Goal: Task Accomplishment & Management: Manage account settings

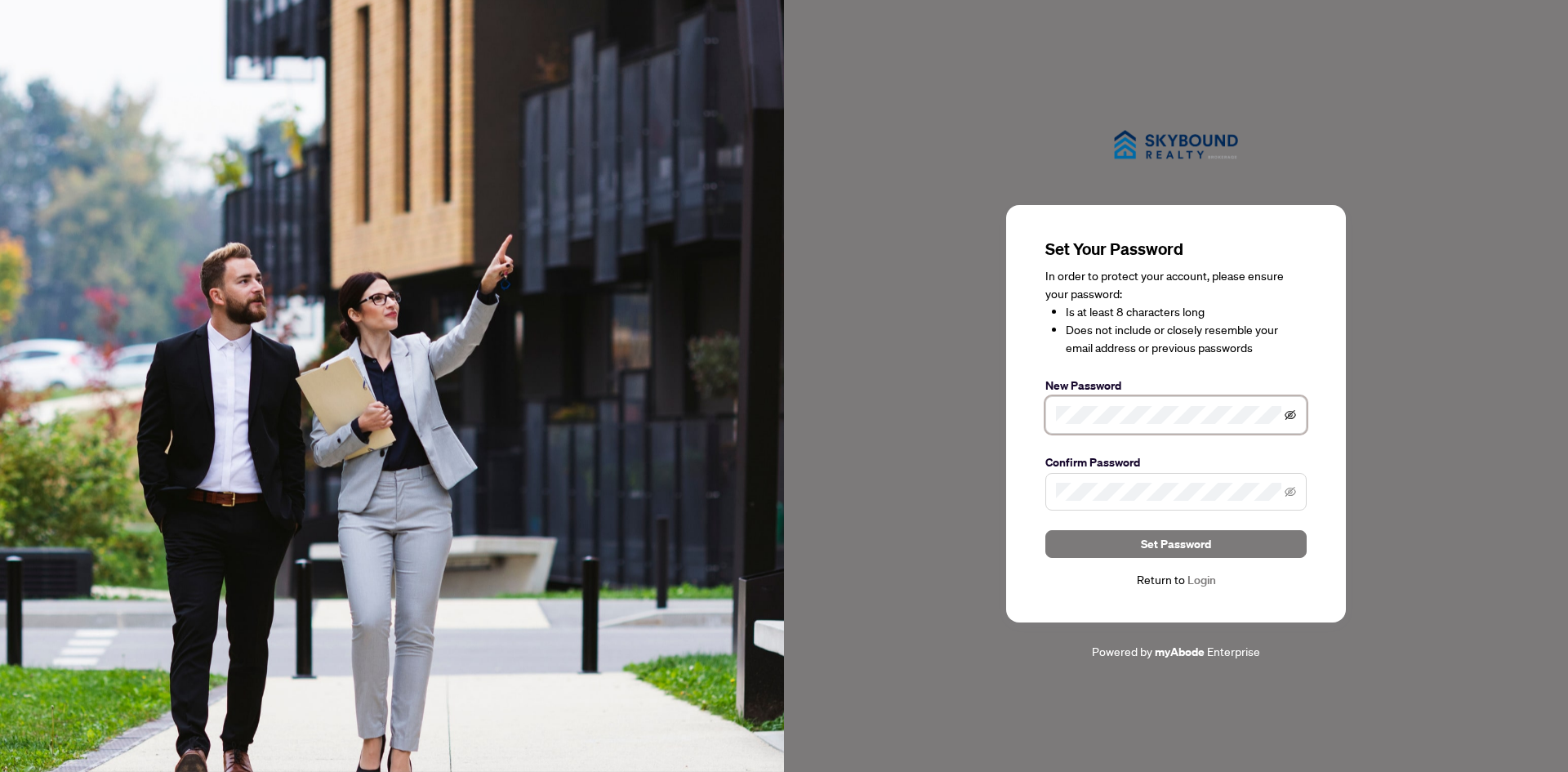
click at [1293, 412] on icon "eye-invisible" at bounding box center [1290, 414] width 11 height 11
click at [1294, 489] on icon "eye-invisible" at bounding box center [1290, 491] width 11 height 11
click at [1199, 544] on span "Set Password" at bounding box center [1176, 544] width 70 height 26
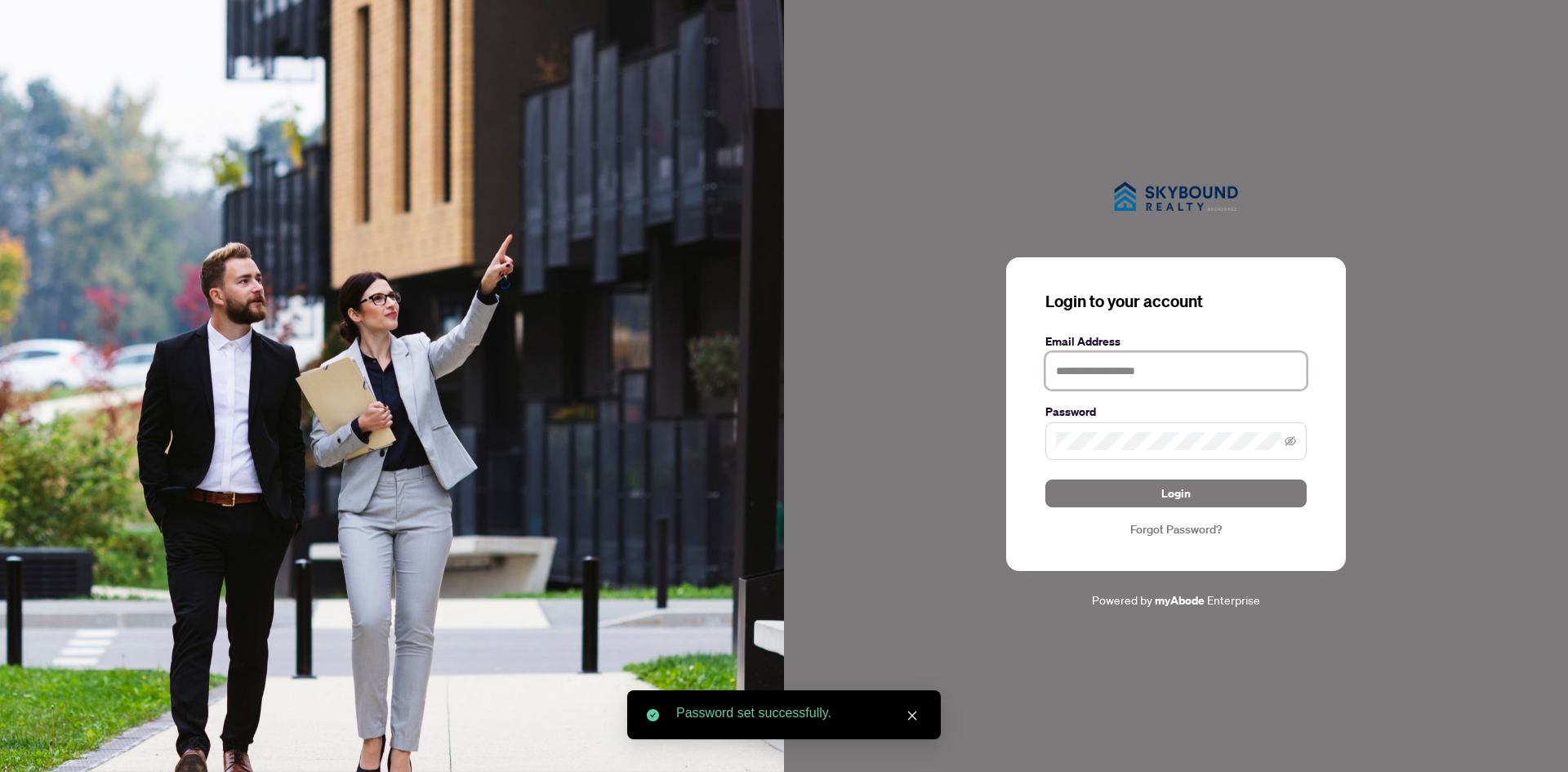
click at [1123, 369] on input "text" at bounding box center [1176, 371] width 262 height 37
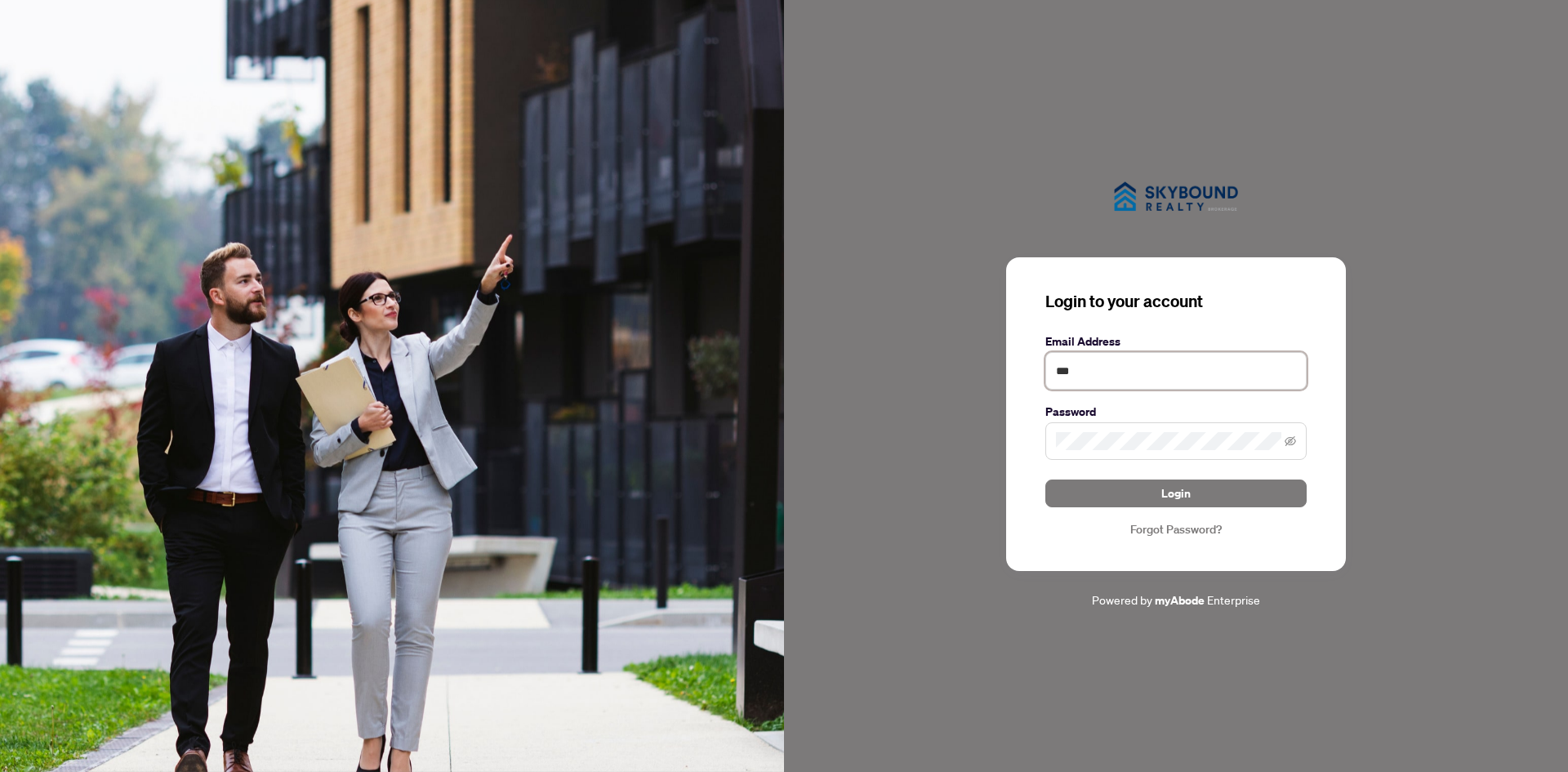
type input "**********"
click at [1149, 498] on button "Login" at bounding box center [1176, 493] width 262 height 28
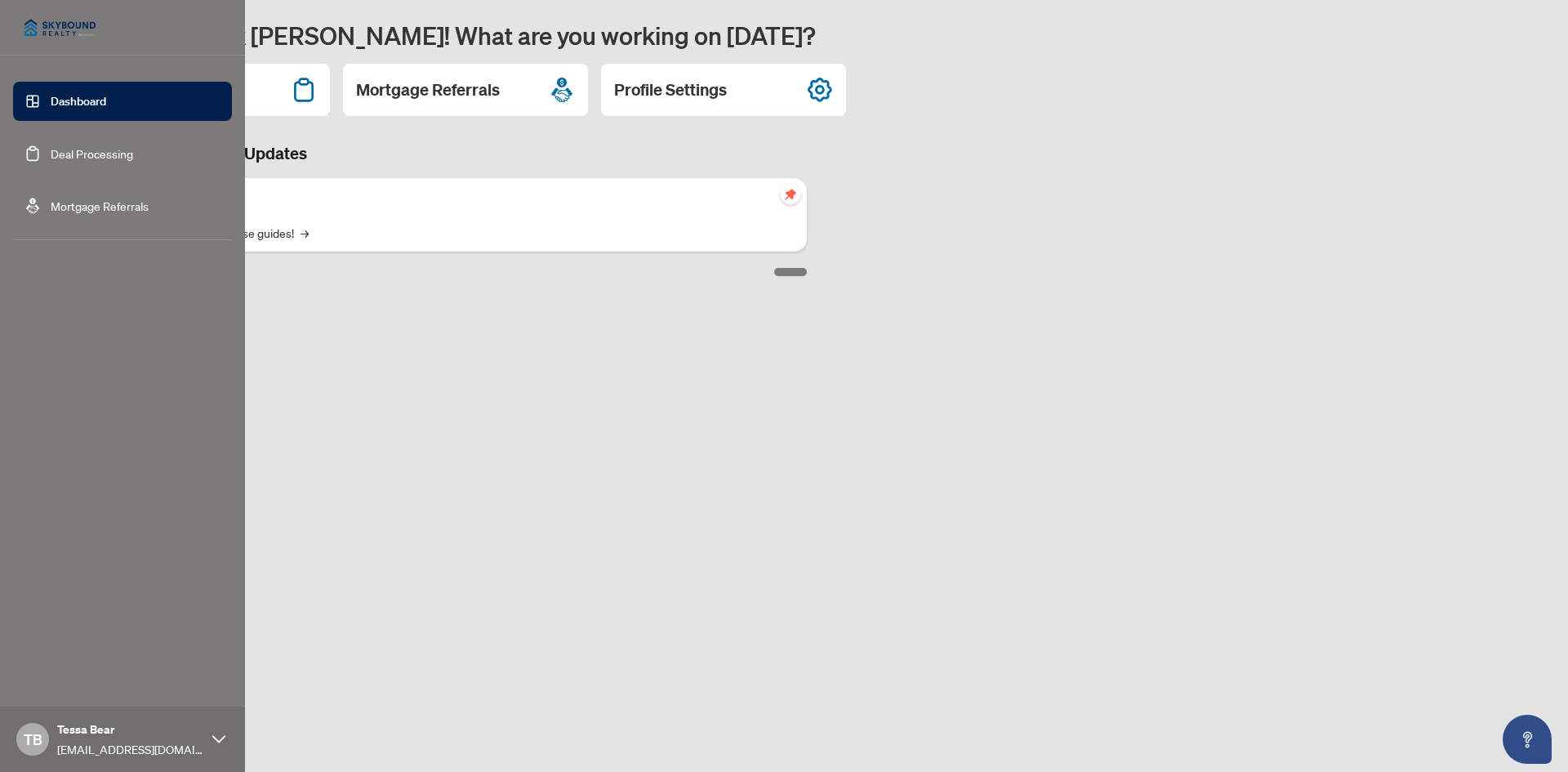
click at [50, 105] on link "Dashboard" at bounding box center [78, 101] width 55 height 14
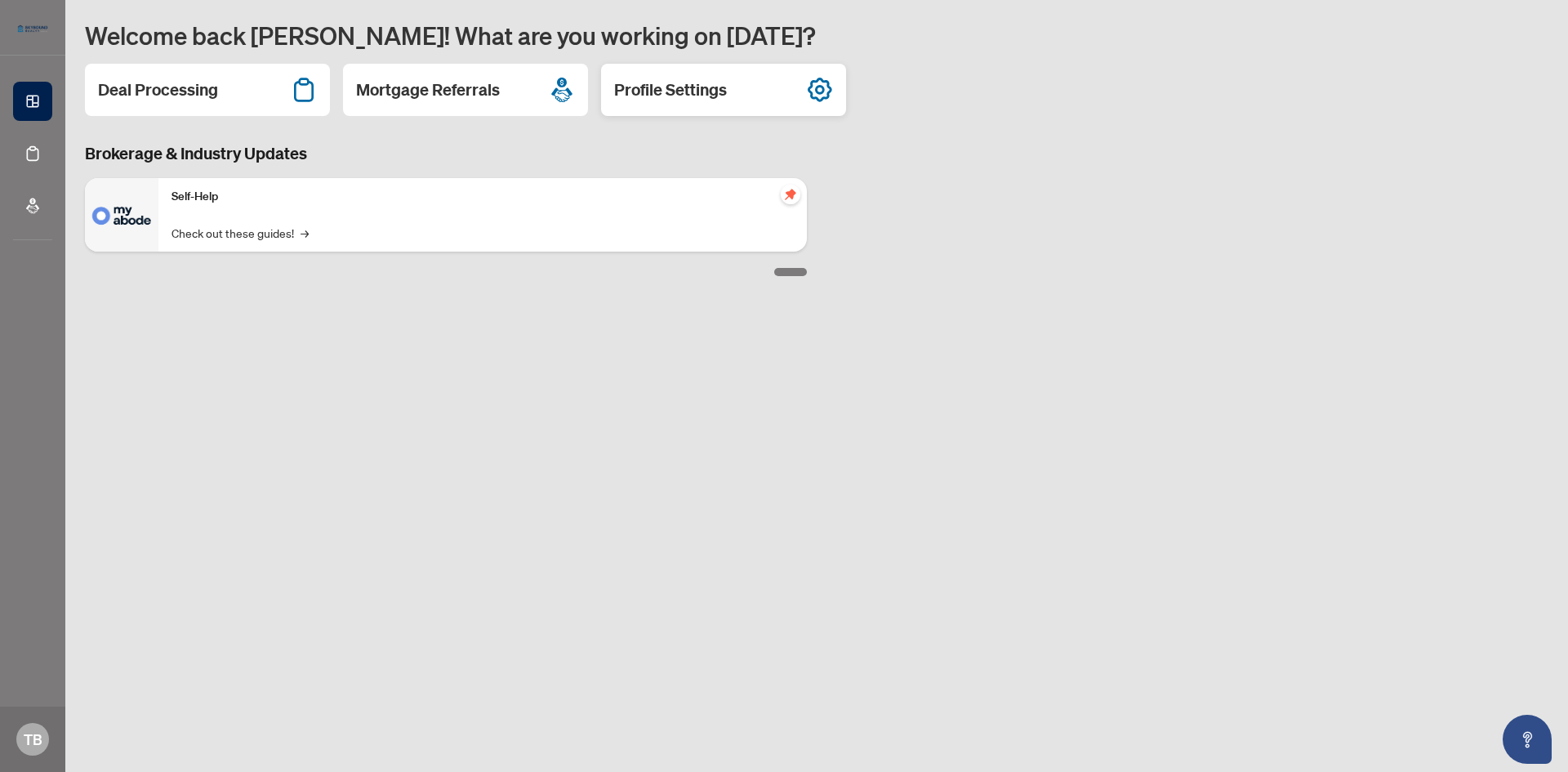
click at [688, 87] on h2 "Profile Settings" at bounding box center [671, 89] width 112 height 23
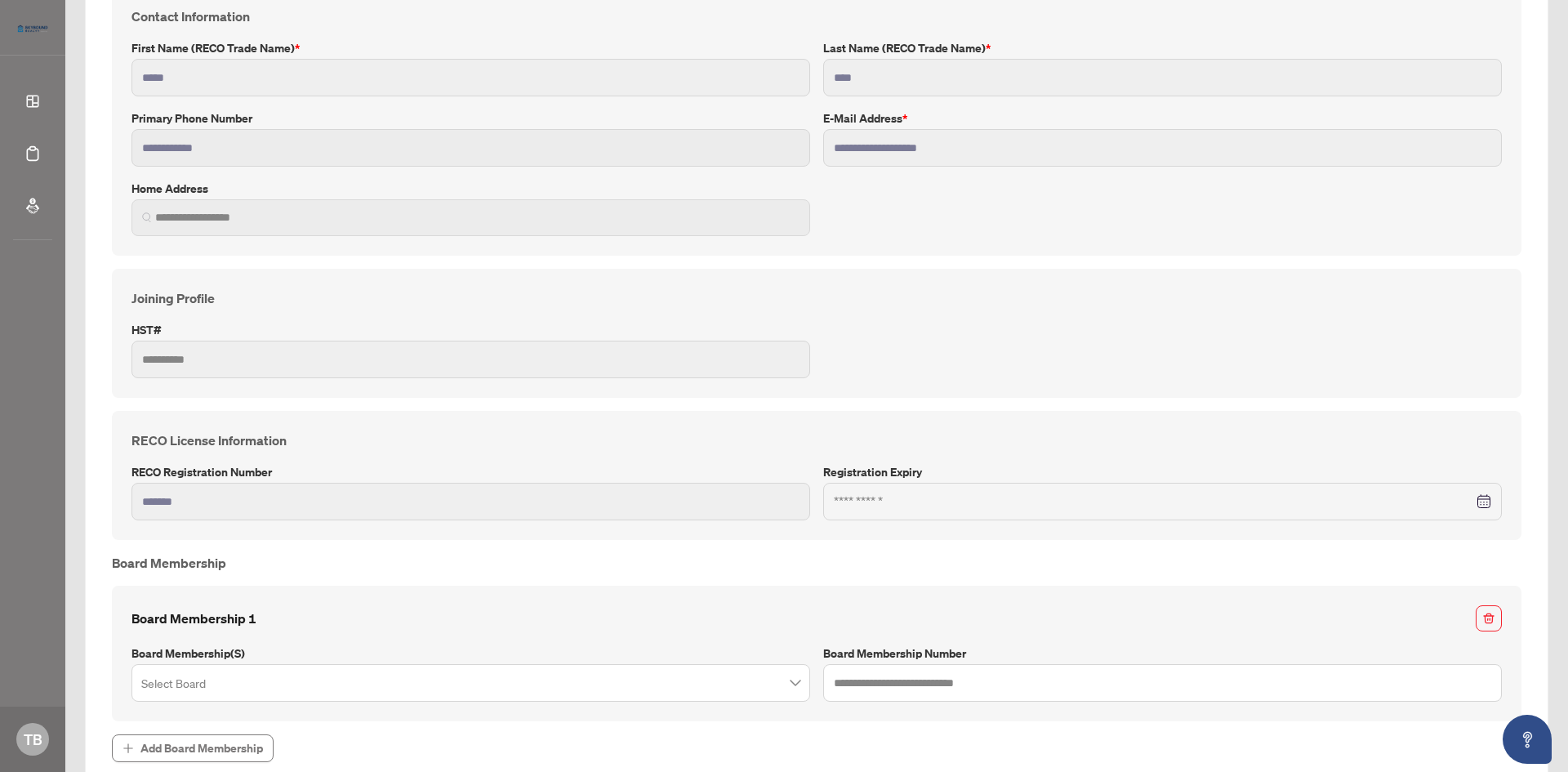
scroll to position [322, 0]
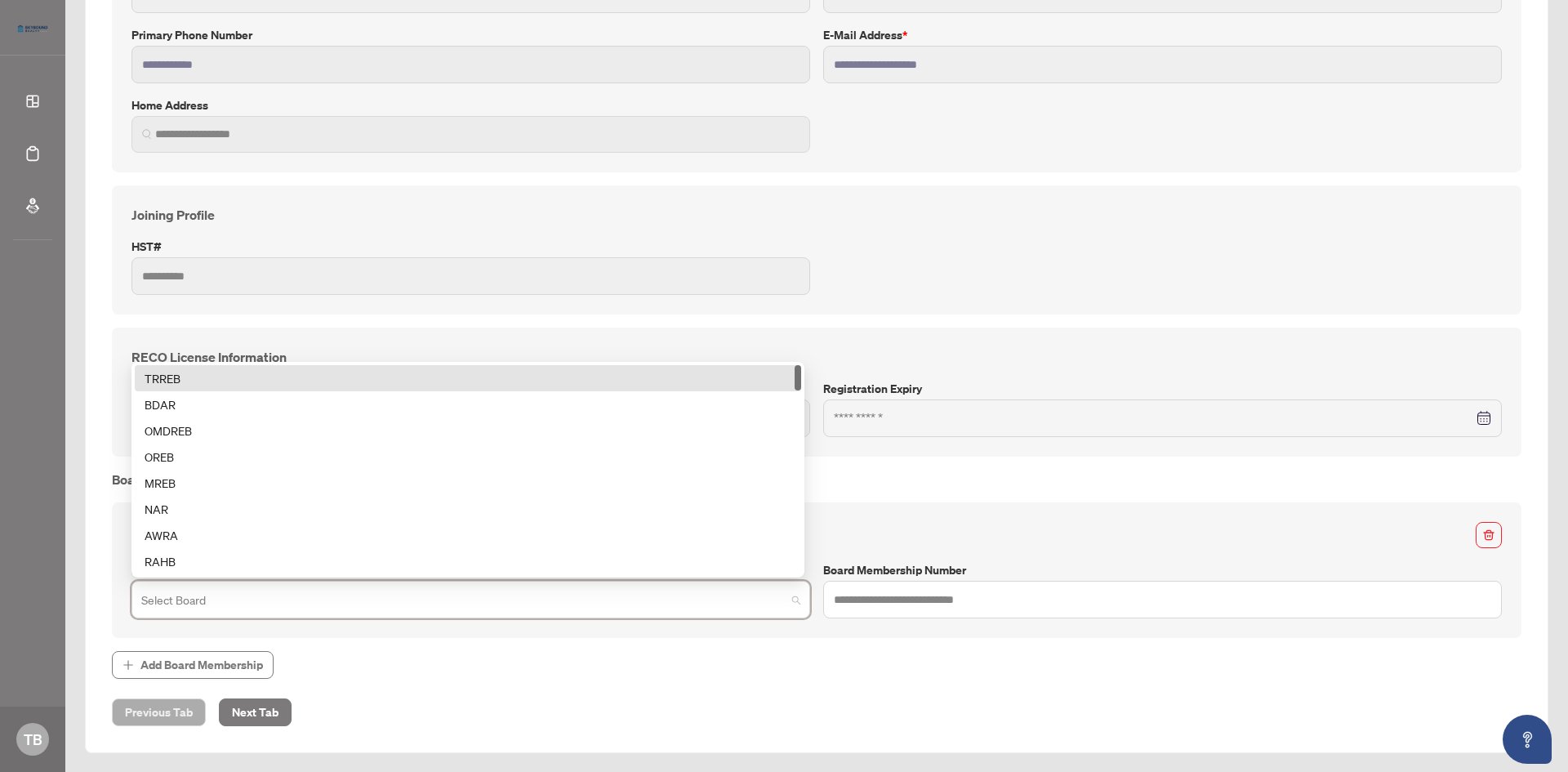
click at [326, 602] on input "search" at bounding box center [464, 602] width 644 height 36
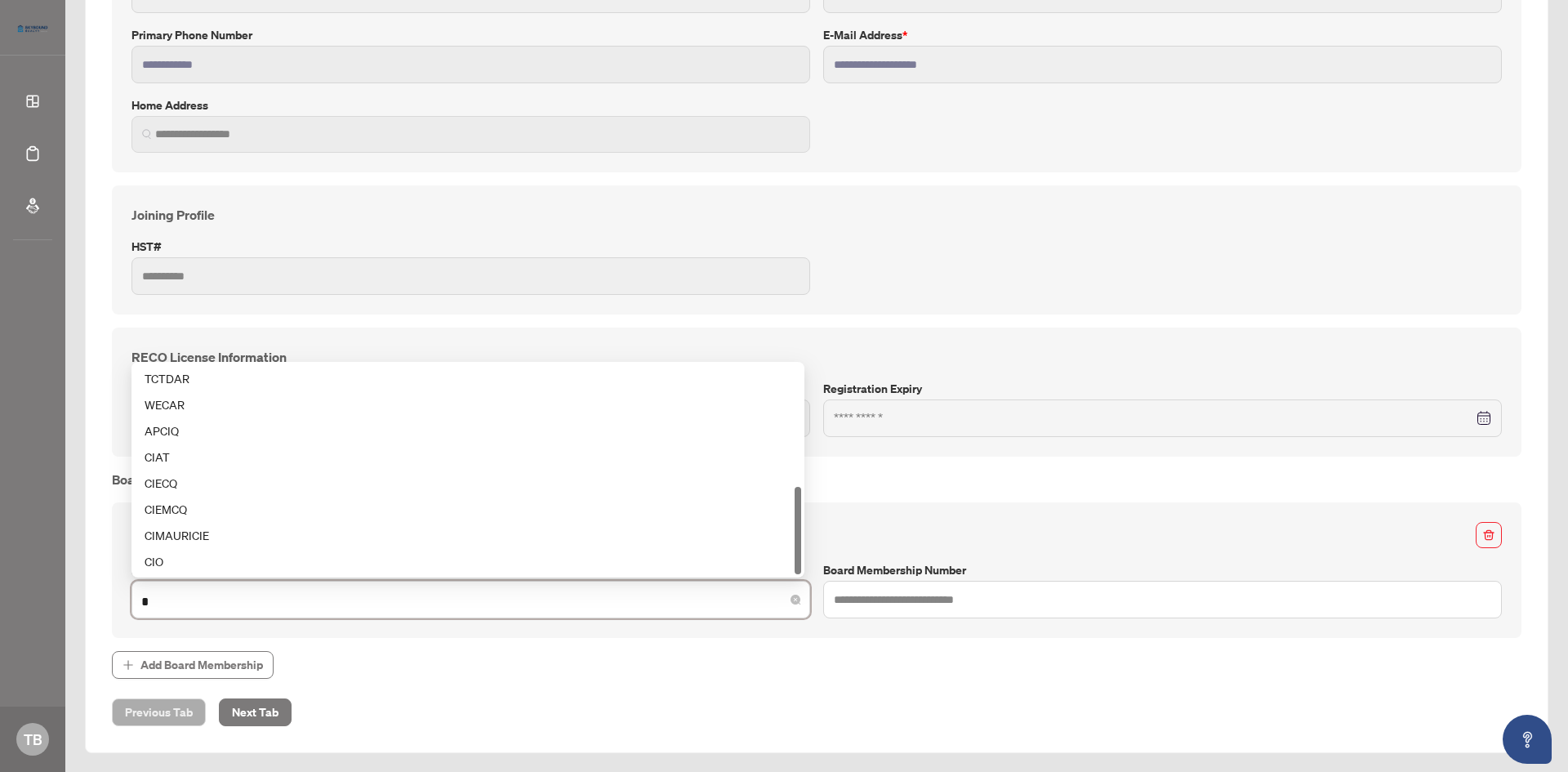
scroll to position [287, 0]
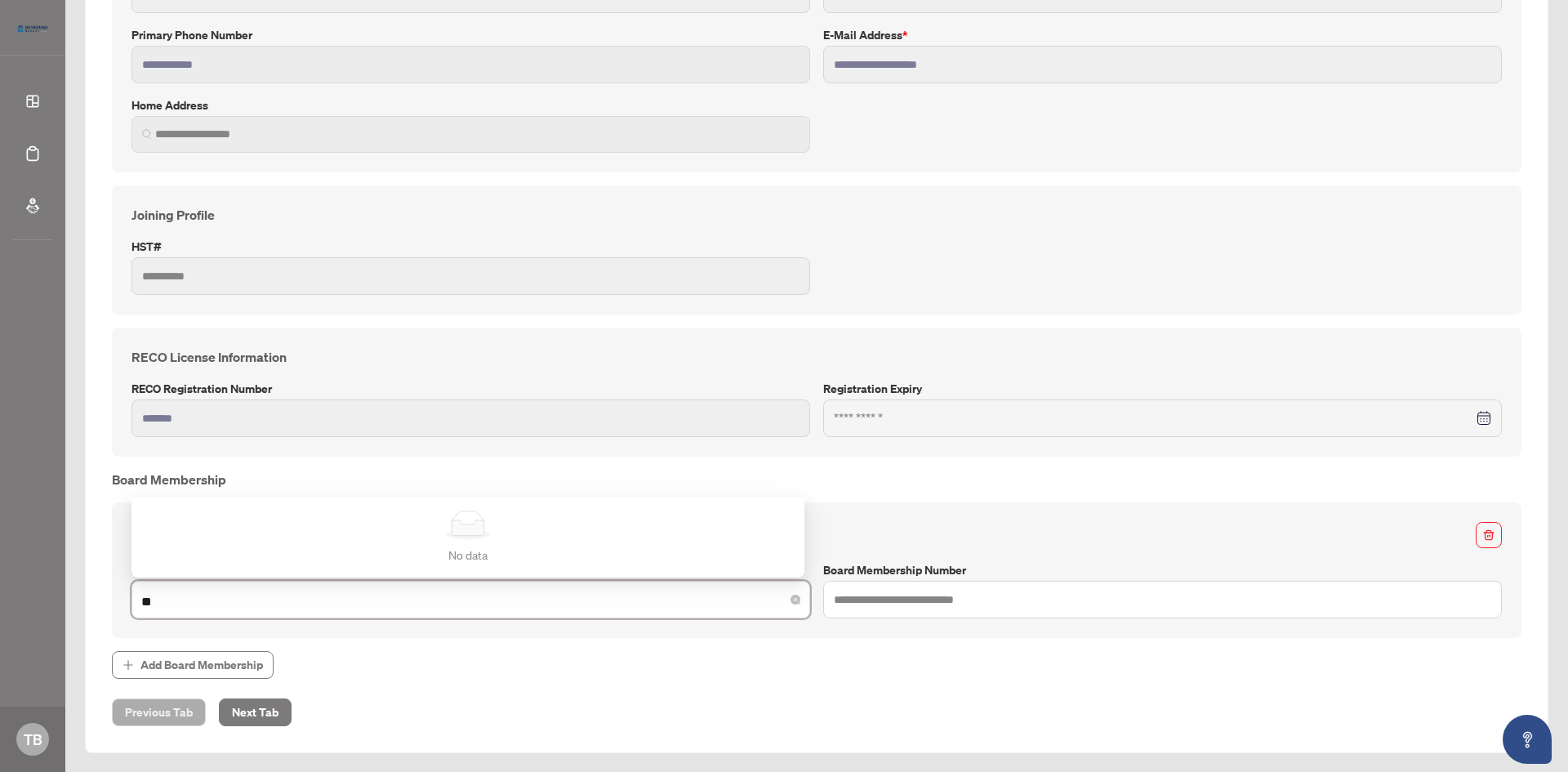
type input "*"
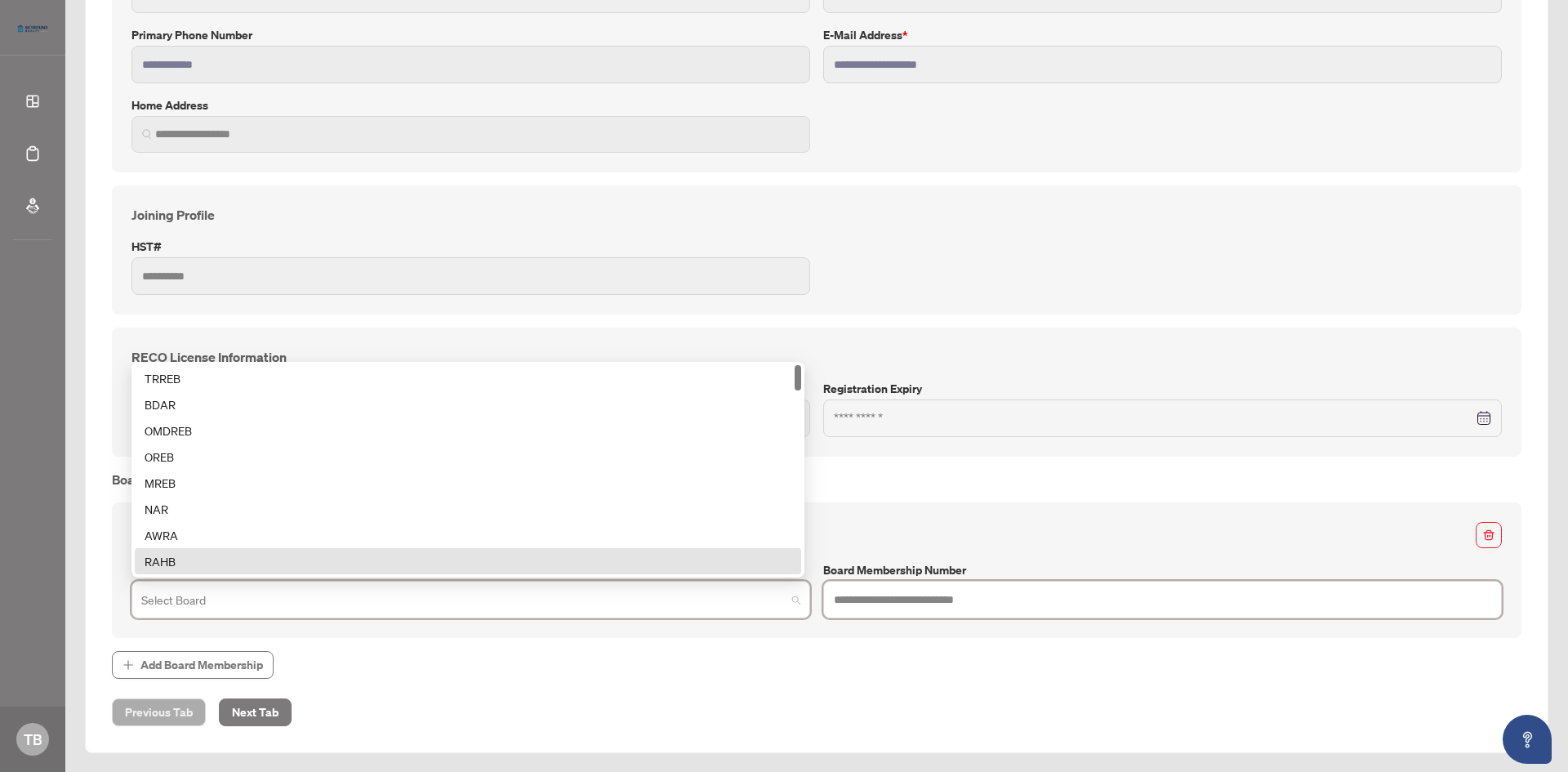
click at [844, 603] on input "text" at bounding box center [1162, 600] width 679 height 37
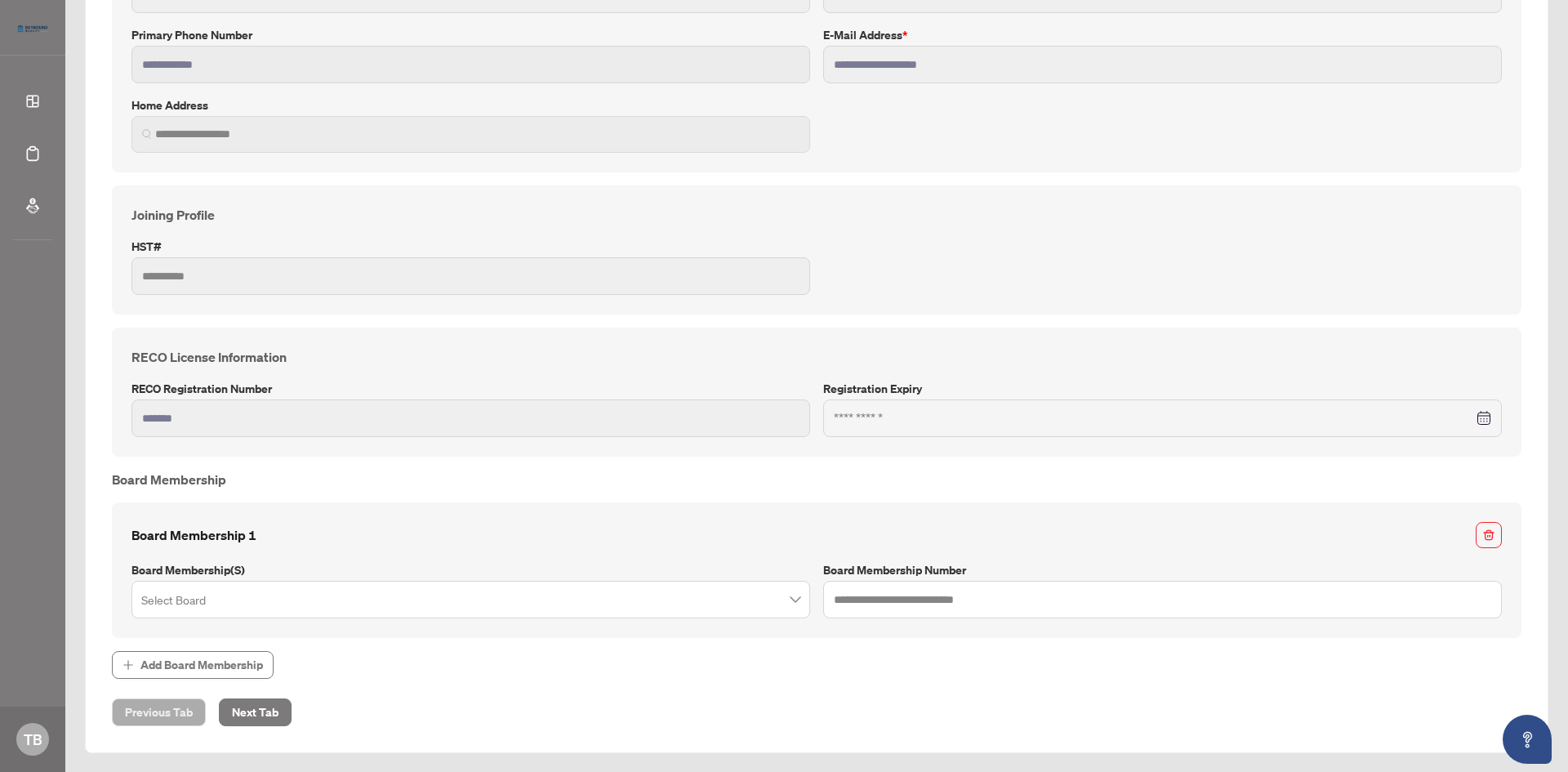
click at [850, 664] on span "Add Board Membership" at bounding box center [816, 665] width 1410 height 28
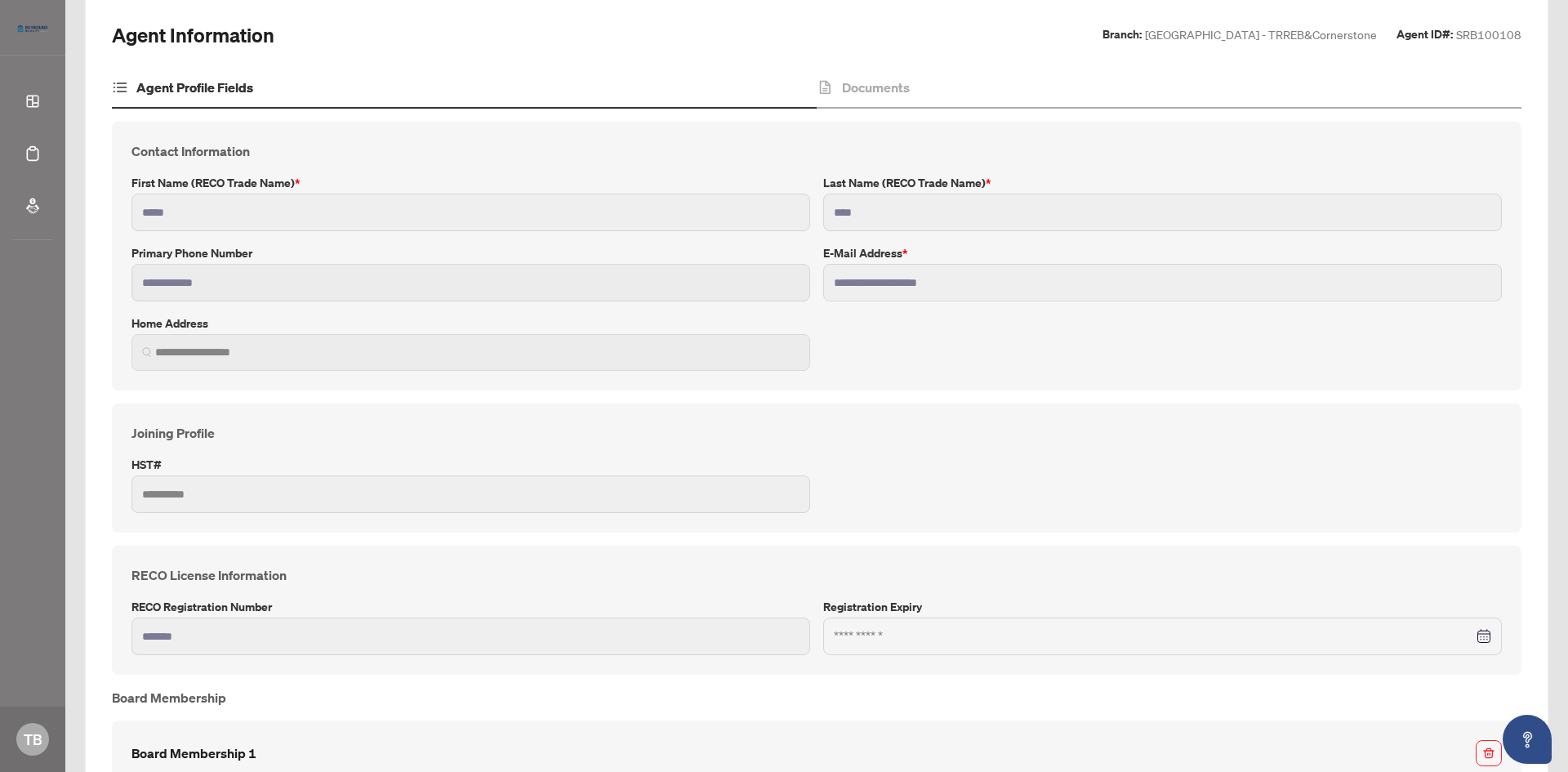
scroll to position [77, 0]
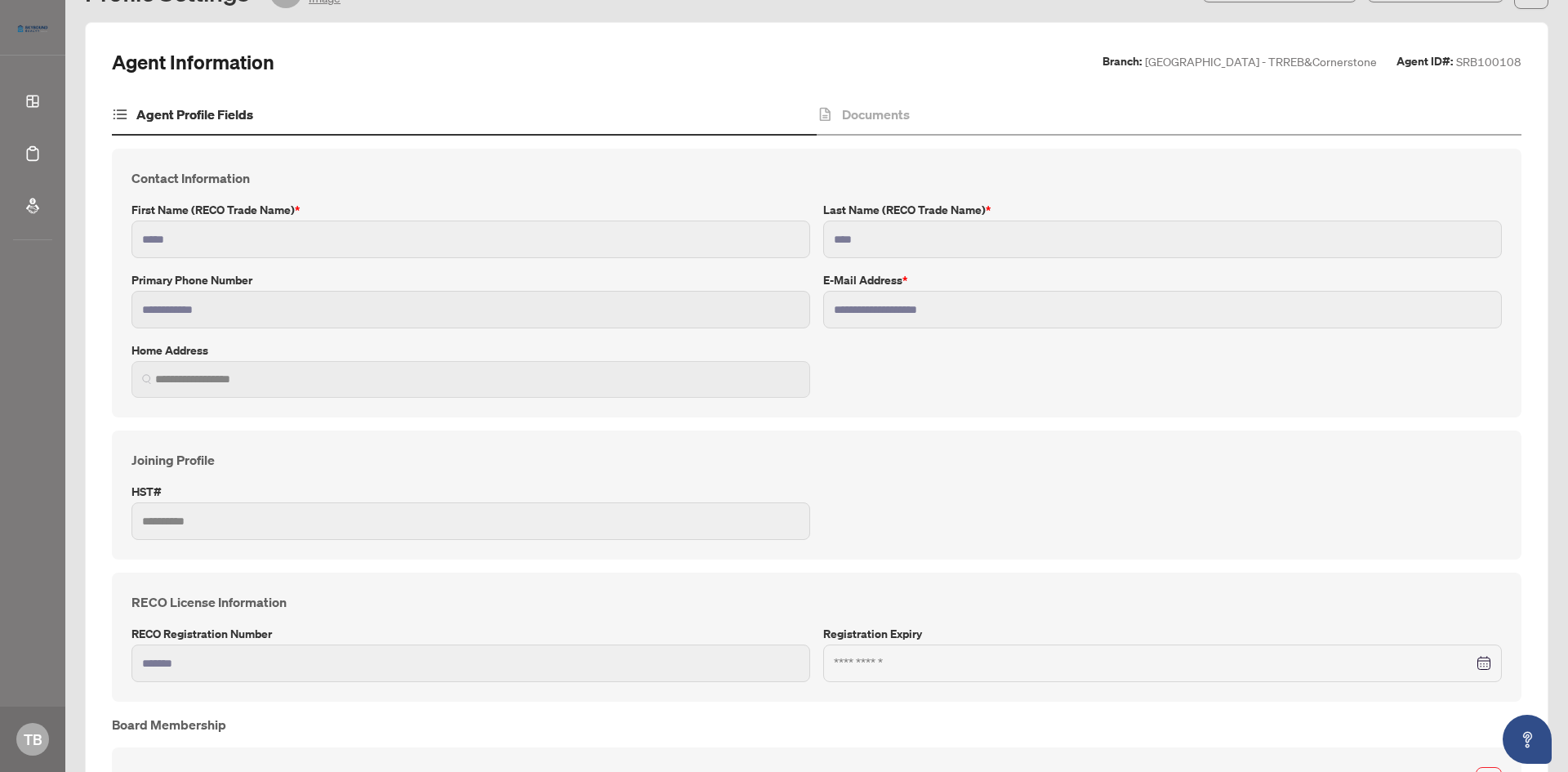
click at [253, 389] on span at bounding box center [470, 379] width 679 height 37
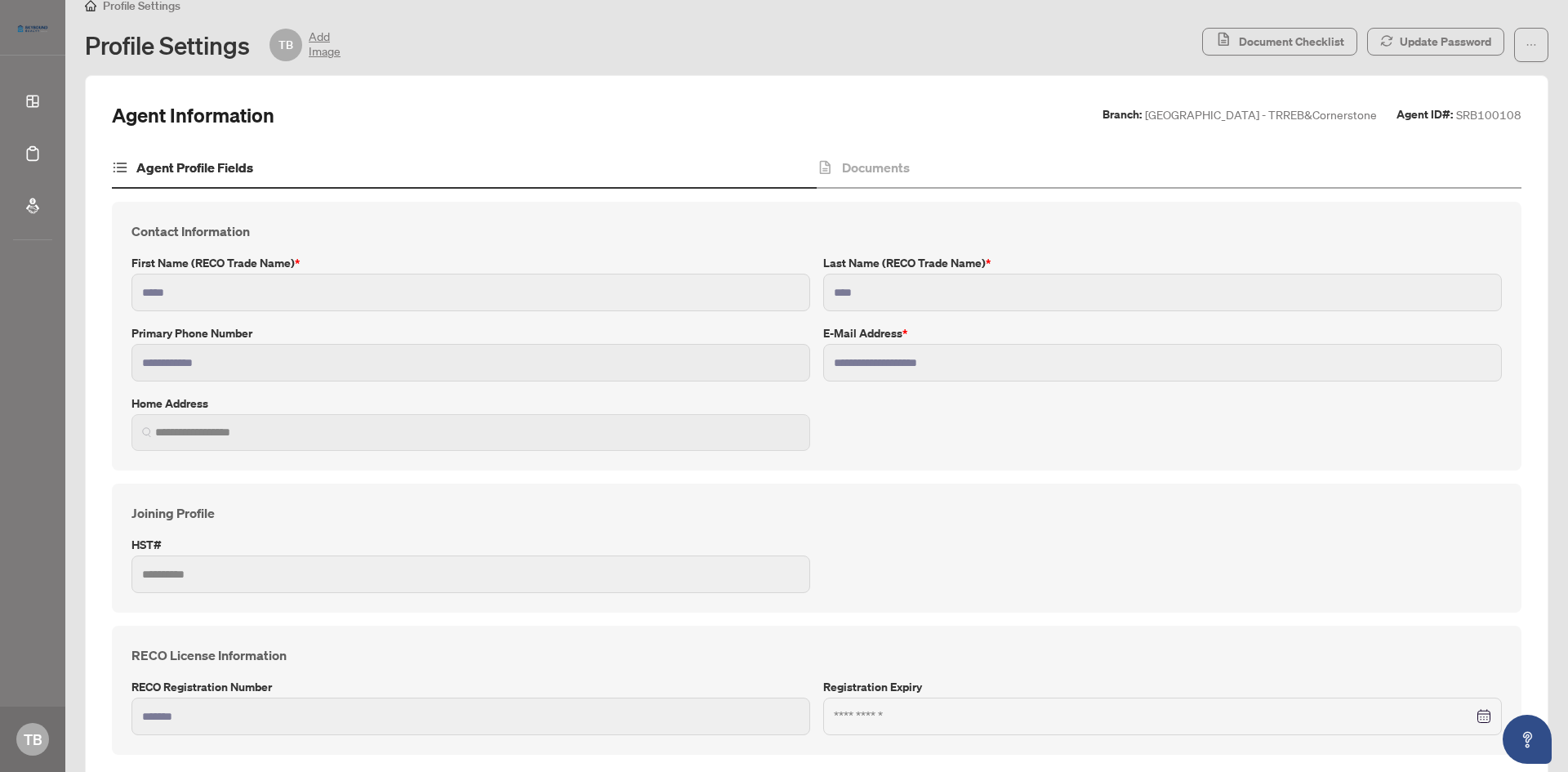
scroll to position [0, 0]
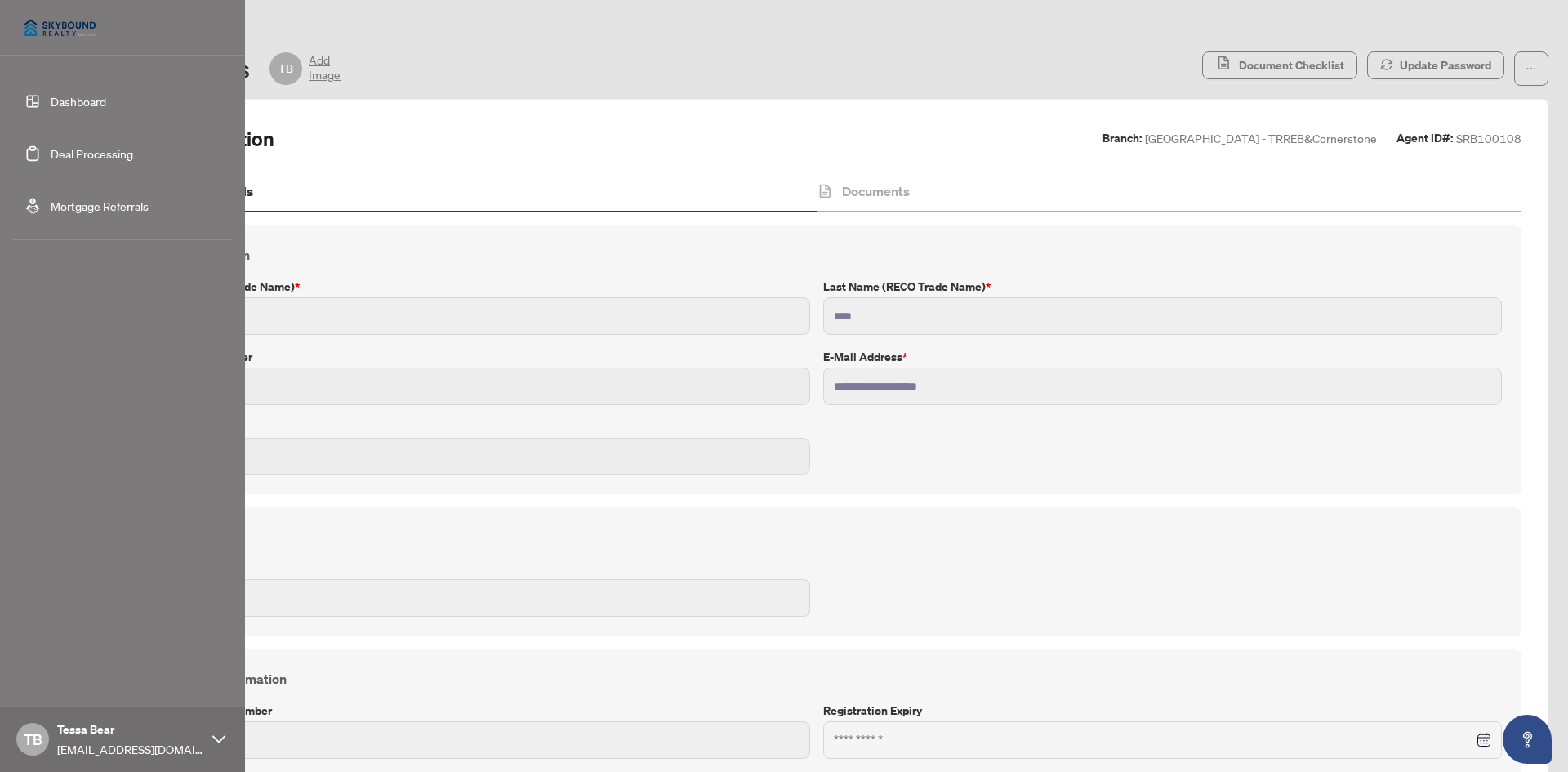
click at [86, 34] on img at bounding box center [60, 28] width 94 height 39
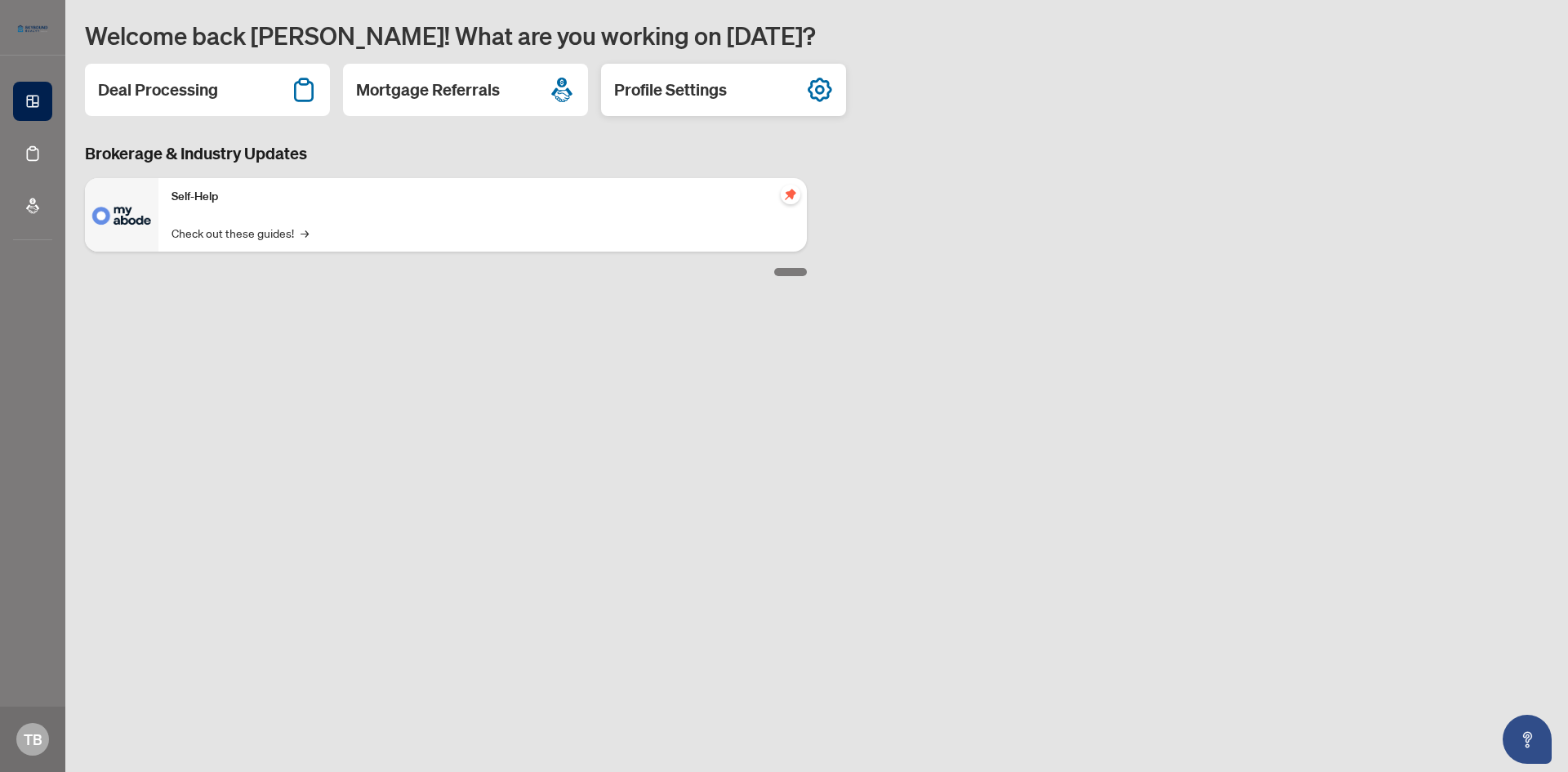
click at [736, 89] on div "Profile Settings" at bounding box center [724, 89] width 245 height 52
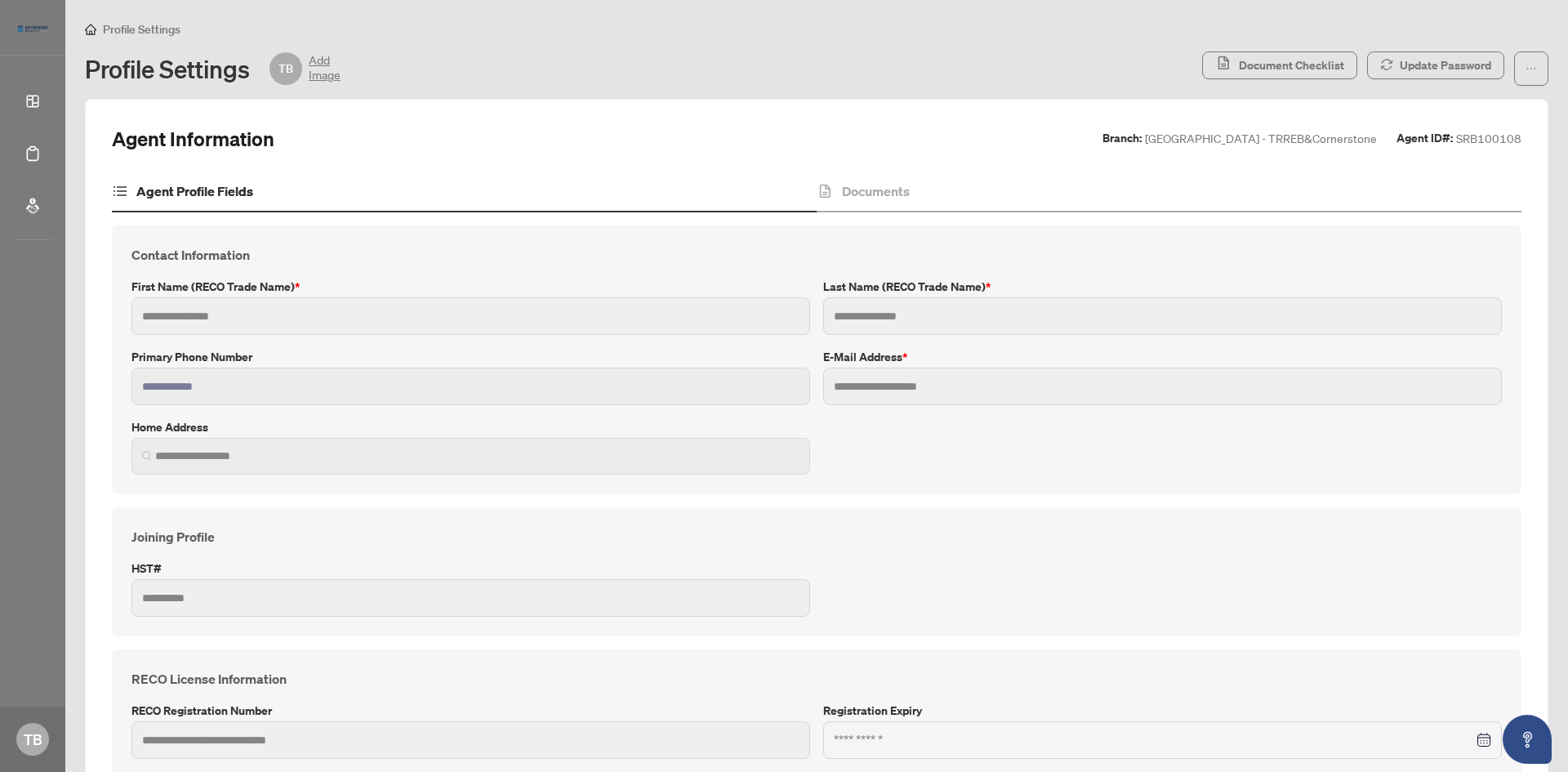
type input "*****"
type input "****"
type input "**********"
type input "*******"
click at [1299, 70] on span "Document Checklist" at bounding box center [1292, 65] width 106 height 26
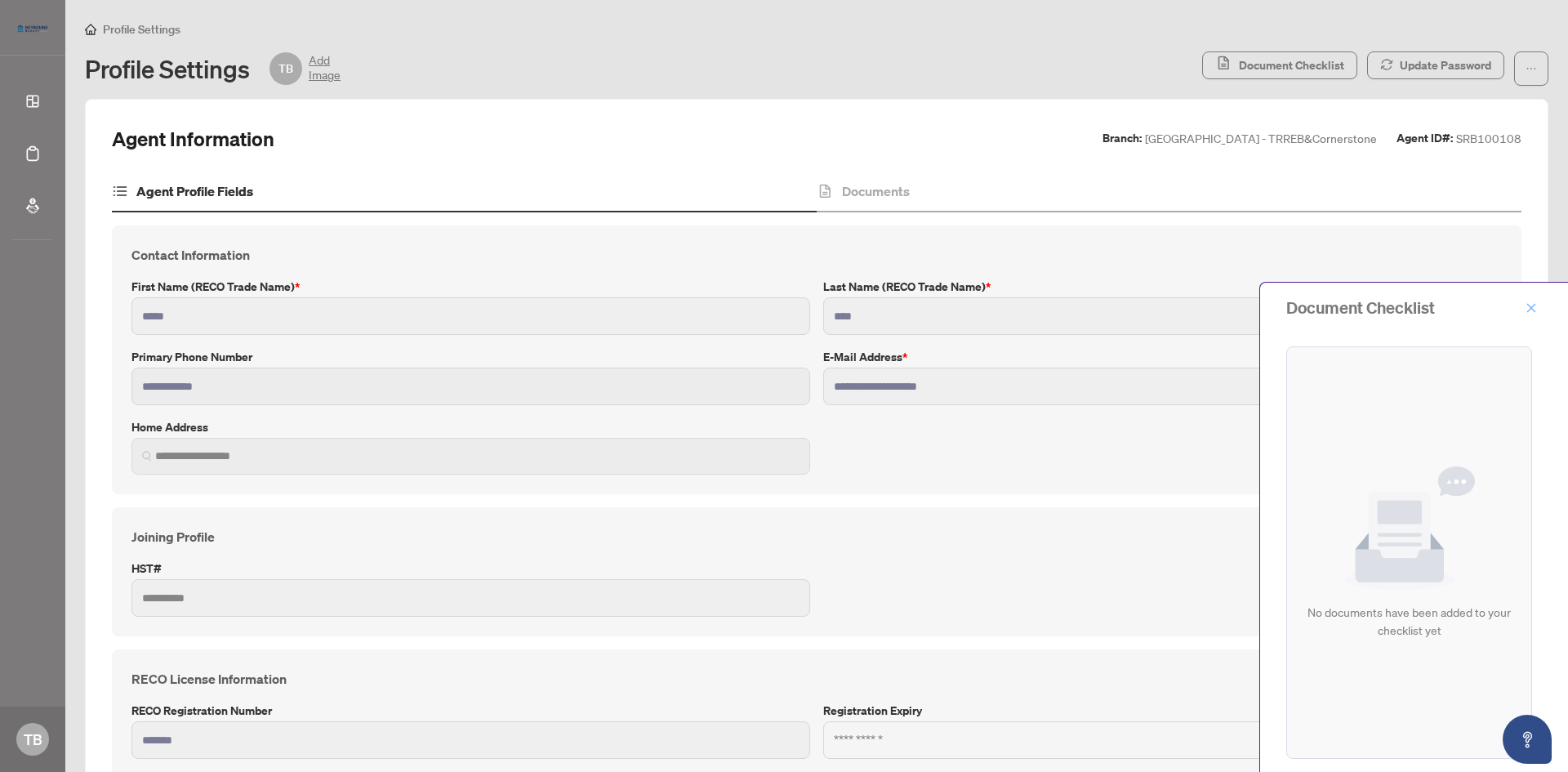
click at [1539, 309] on button "button" at bounding box center [1531, 308] width 21 height 20
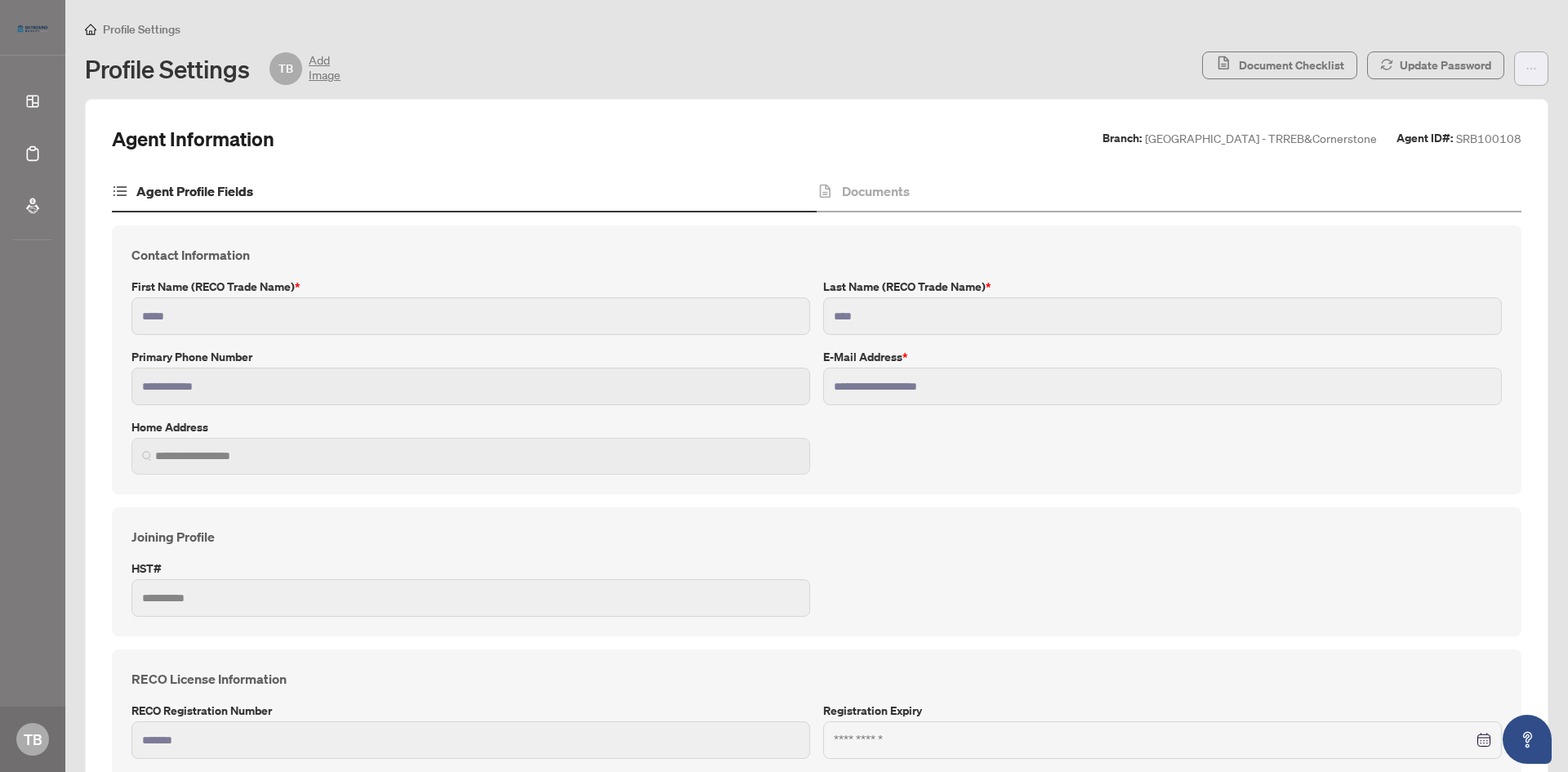
click at [1514, 79] on button "button" at bounding box center [1531, 68] width 34 height 34
click at [935, 72] on div "Profile Settings TB Add Image" at bounding box center [639, 68] width 1108 height 32
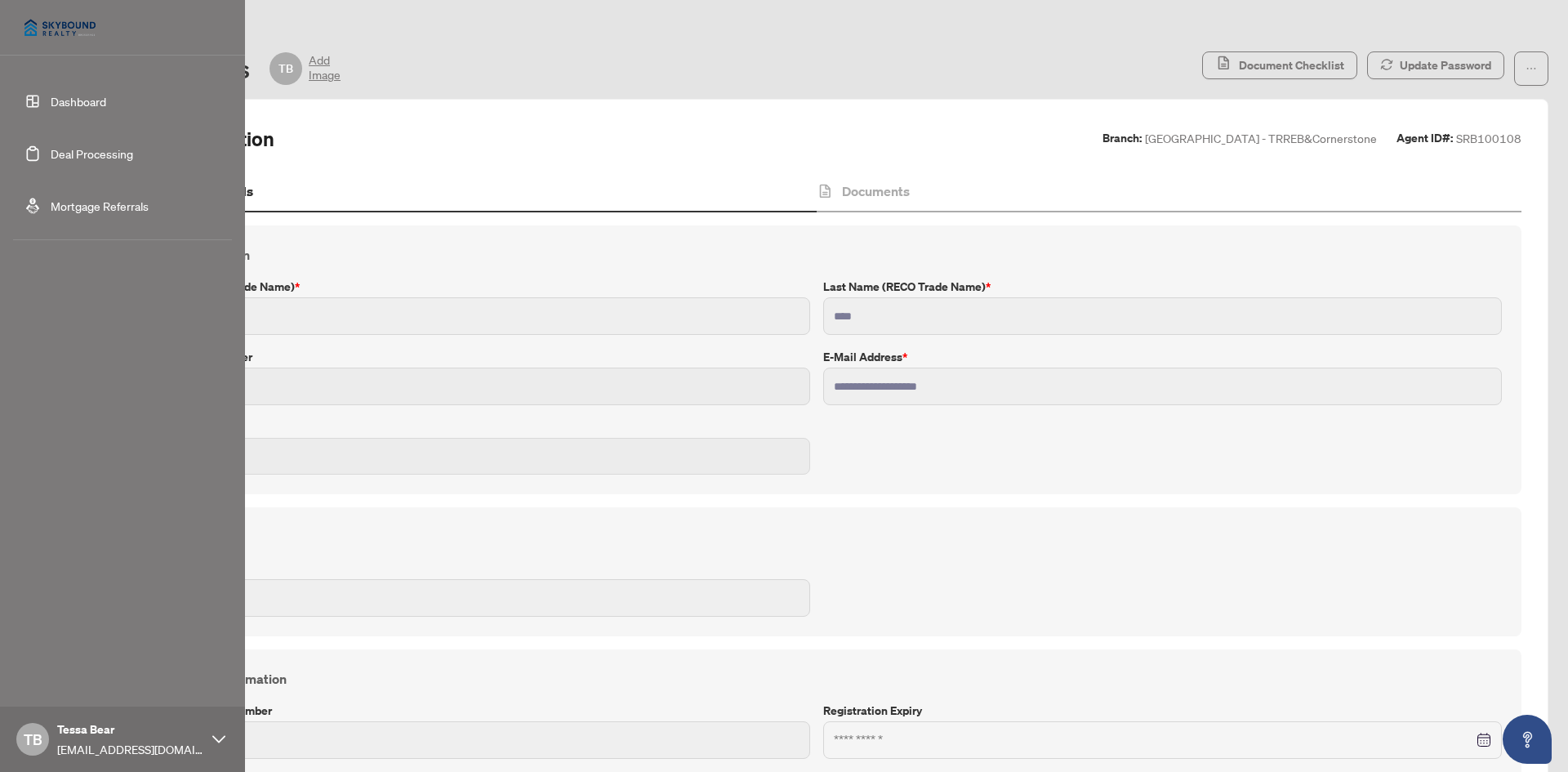
click at [38, 32] on img at bounding box center [60, 28] width 94 height 39
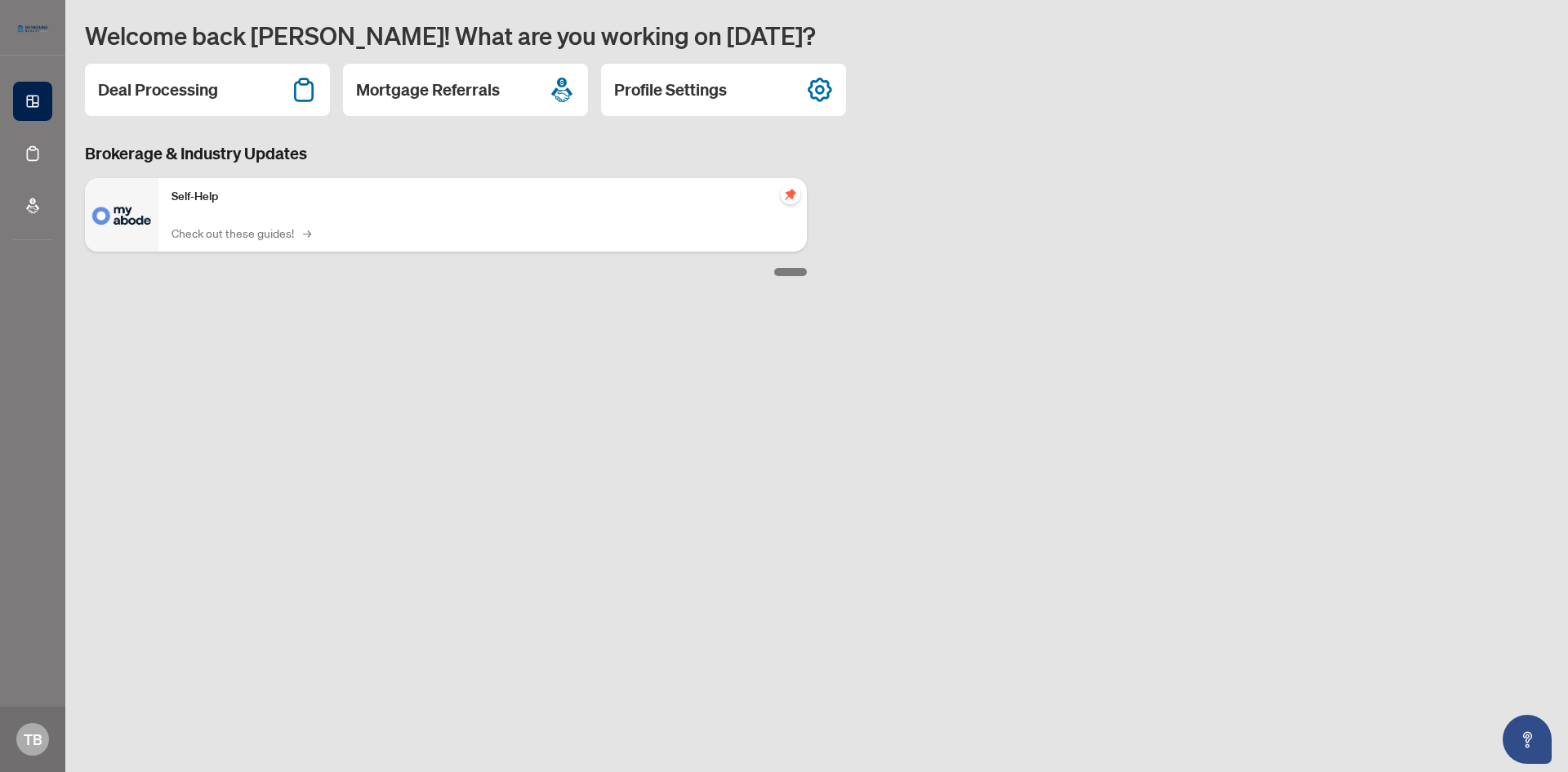
click at [272, 236] on link "Check out these guides! →" at bounding box center [239, 233] width 137 height 18
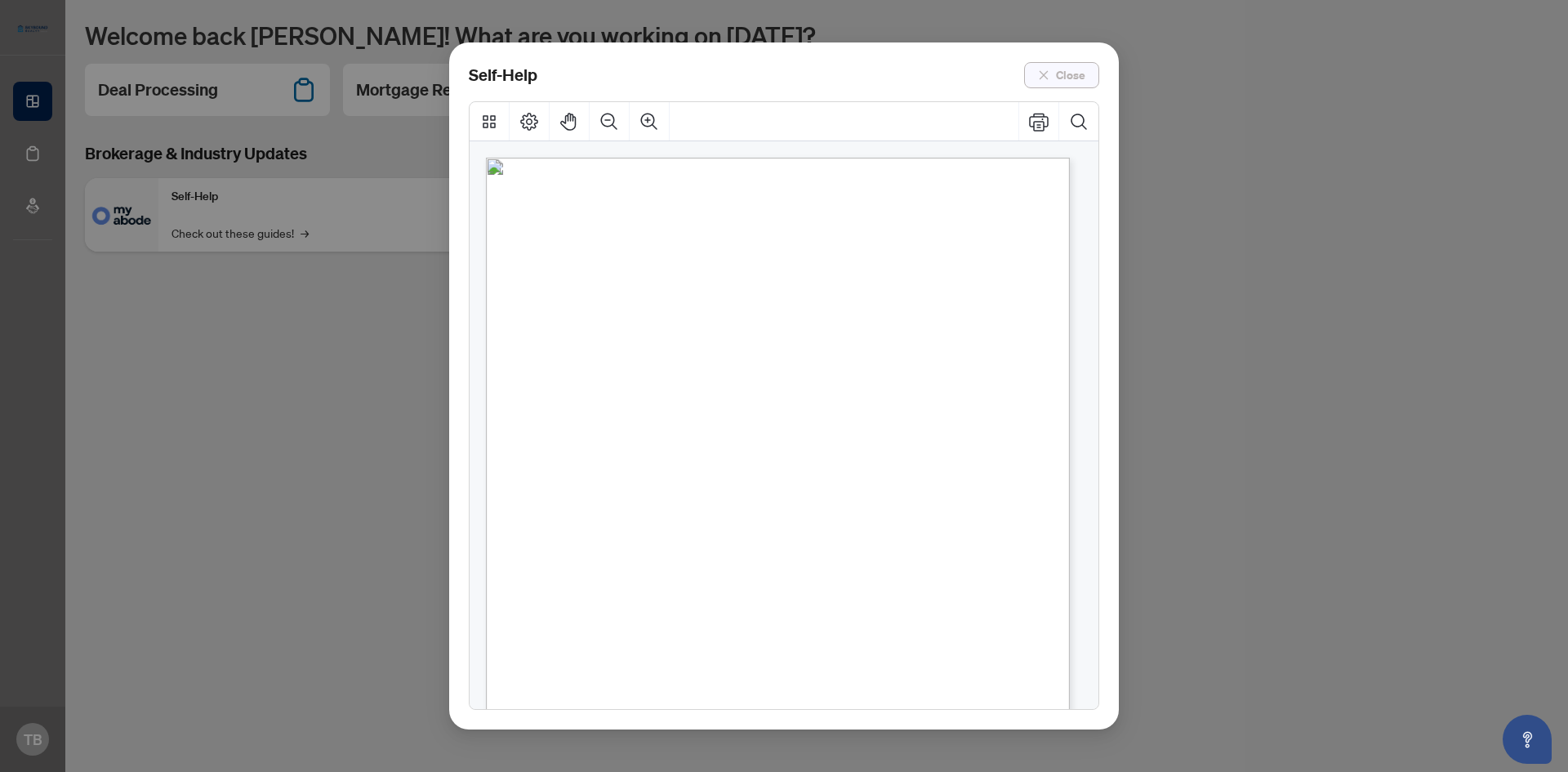
click at [1052, 69] on button "Close" at bounding box center [1062, 75] width 75 height 26
